Goal: Obtain resource: Download file/media

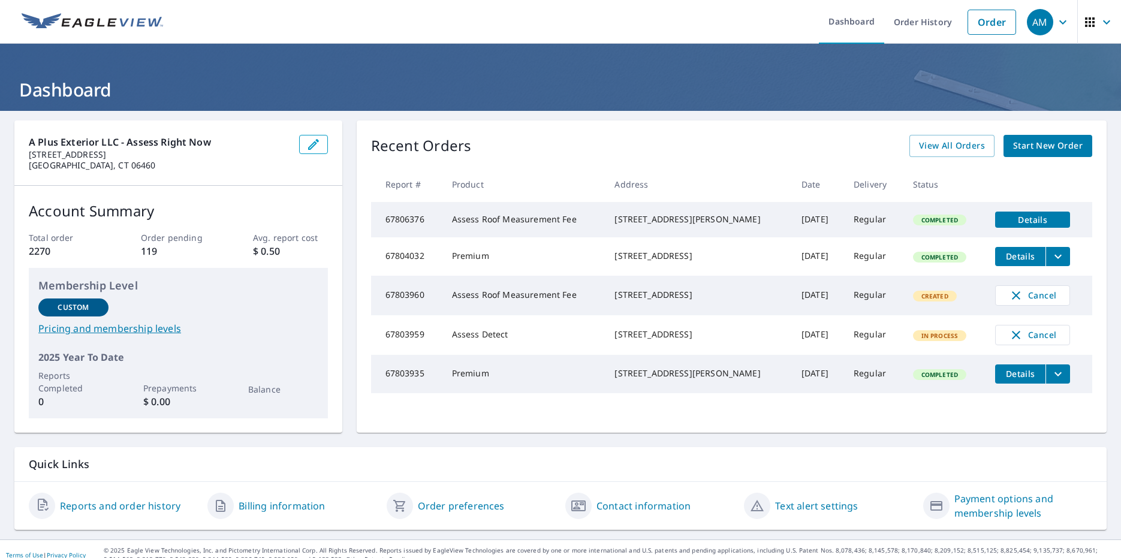
click at [541, 143] on div "Recent Orders View All Orders Start New Order" at bounding box center [731, 146] width 721 height 22
click at [1020, 227] on button "Details" at bounding box center [1032, 220] width 75 height 16
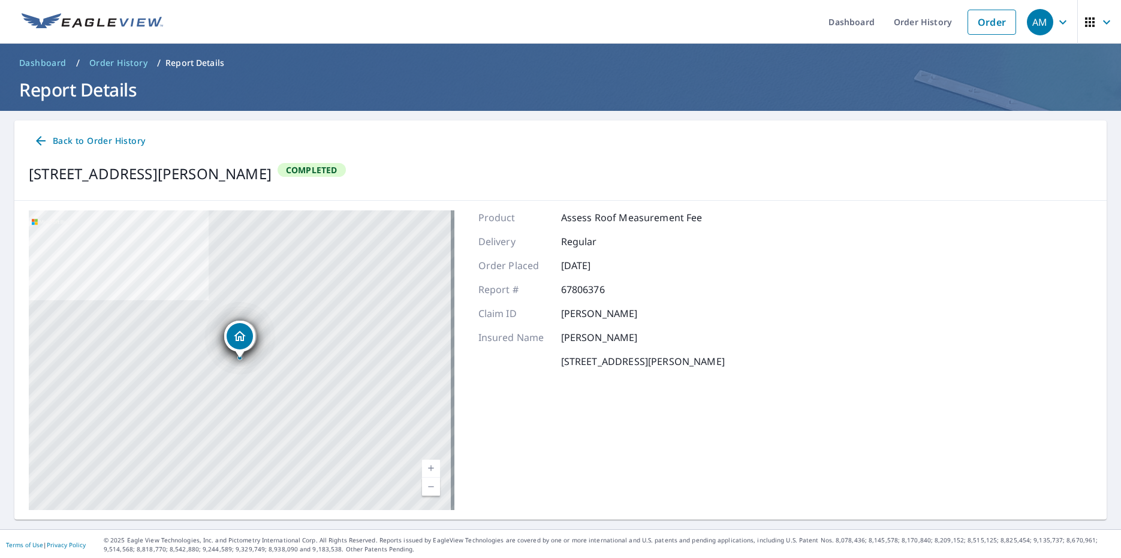
click at [775, 233] on div "[STREET_ADDRESS][PERSON_NAME] [STREET_ADDRESS][PERSON_NAME] [STREET_ADDRESS][PE…" at bounding box center [560, 360] width 1092 height 319
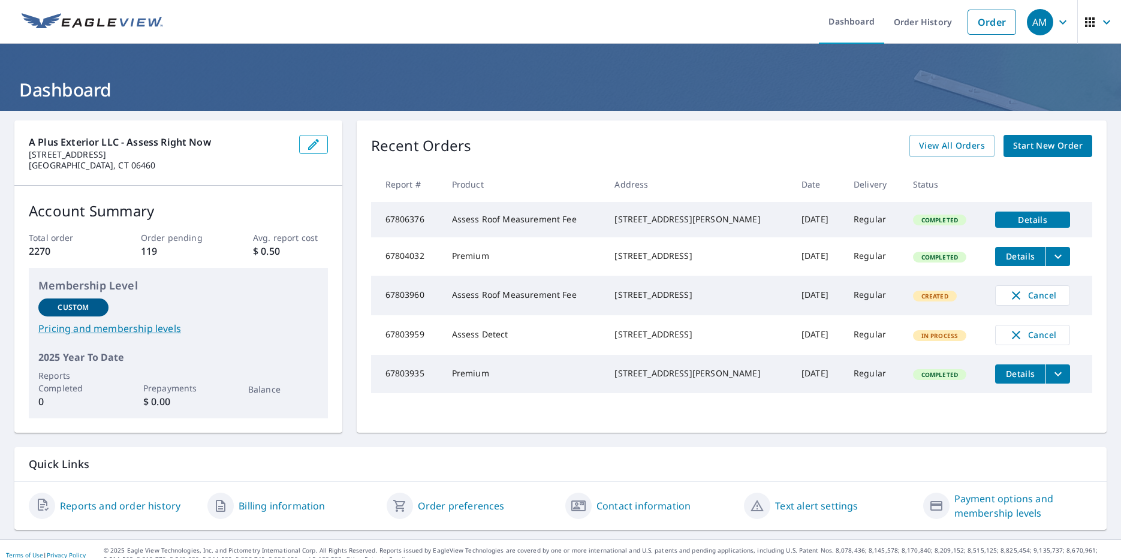
click at [1051, 381] on icon "filesDropdownBtn-67803935" at bounding box center [1058, 374] width 14 height 14
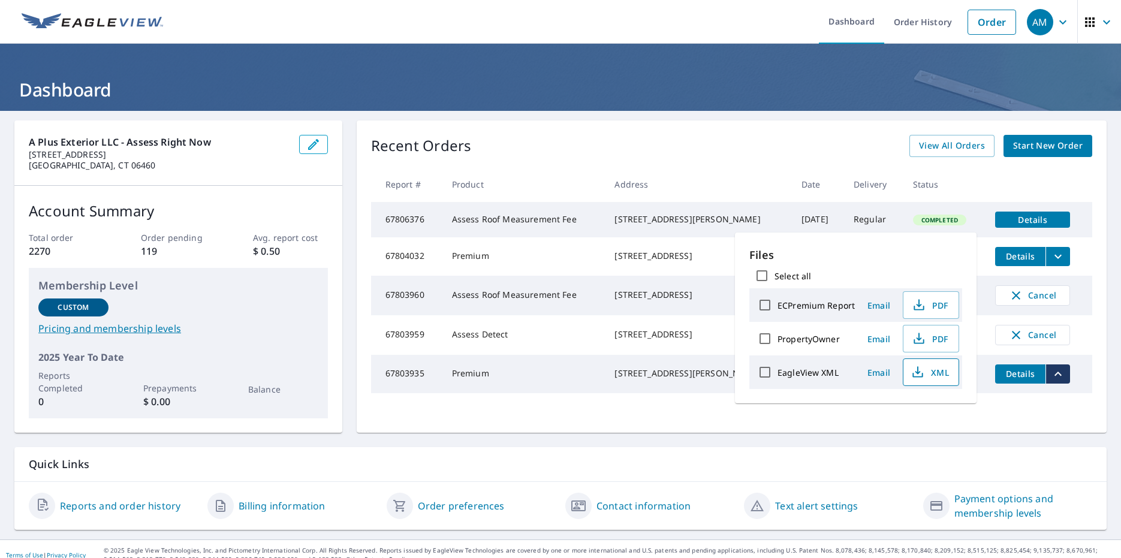
click at [938, 373] on span "XML" at bounding box center [930, 372] width 38 height 14
